Goal: Transaction & Acquisition: Obtain resource

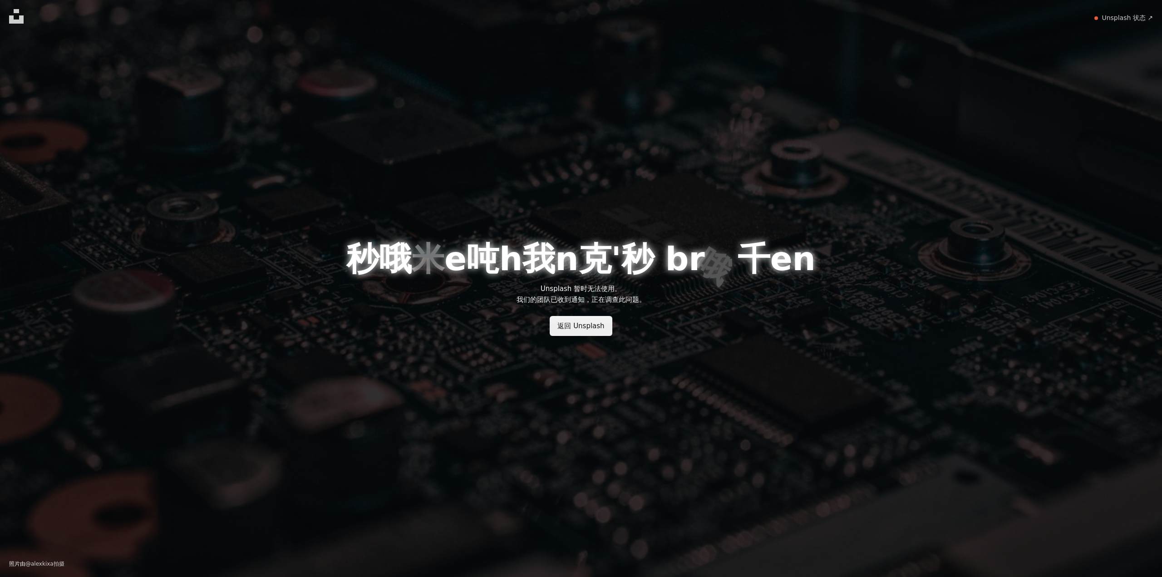
click at [588, 326] on font "返回 Unsplash" at bounding box center [580, 326] width 47 height 8
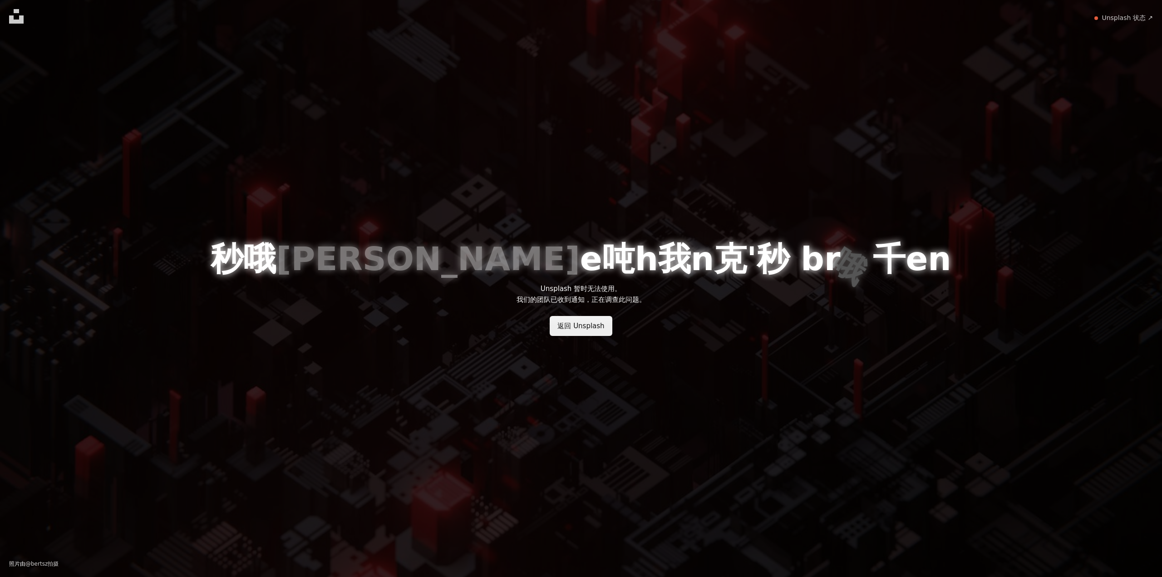
click at [591, 324] on font "返回 Unsplash" at bounding box center [580, 326] width 47 height 8
